Goal: Task Accomplishment & Management: Manage account settings

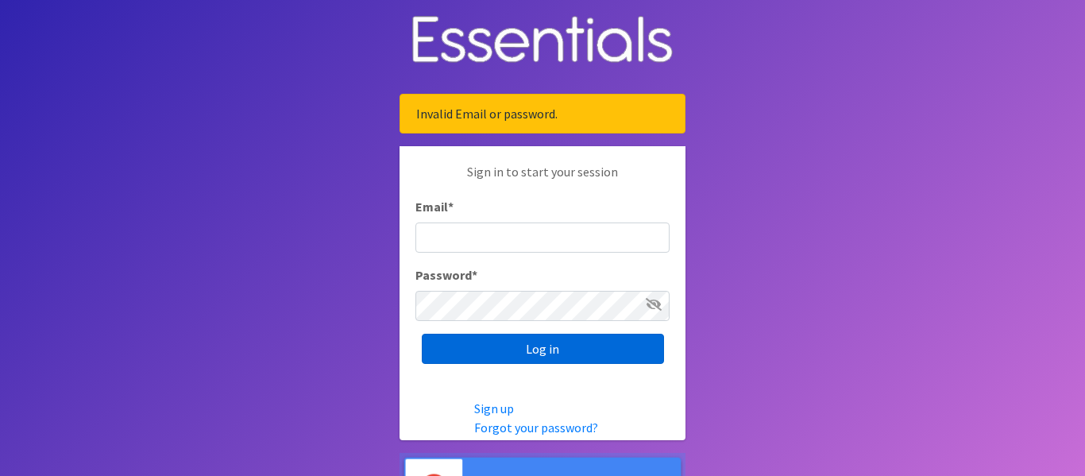
type input "[EMAIL_ADDRESS][DOMAIN_NAME]"
click at [487, 343] on input "Log in" at bounding box center [543, 349] width 242 height 30
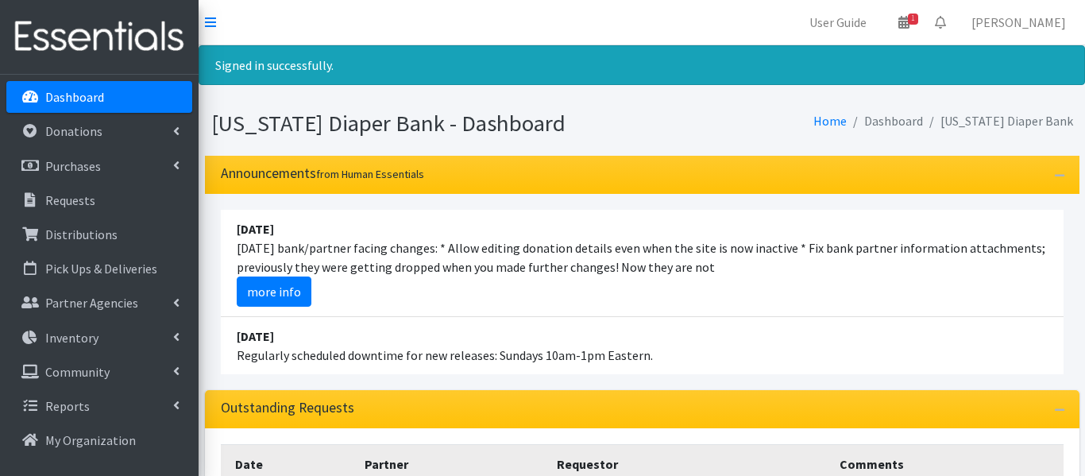
click at [730, 215] on li "[DATE] [DATE] bank/partner facing changes: * Allow editing donation details eve…" at bounding box center [642, 263] width 843 height 107
